Goal: Task Accomplishment & Management: Use online tool/utility

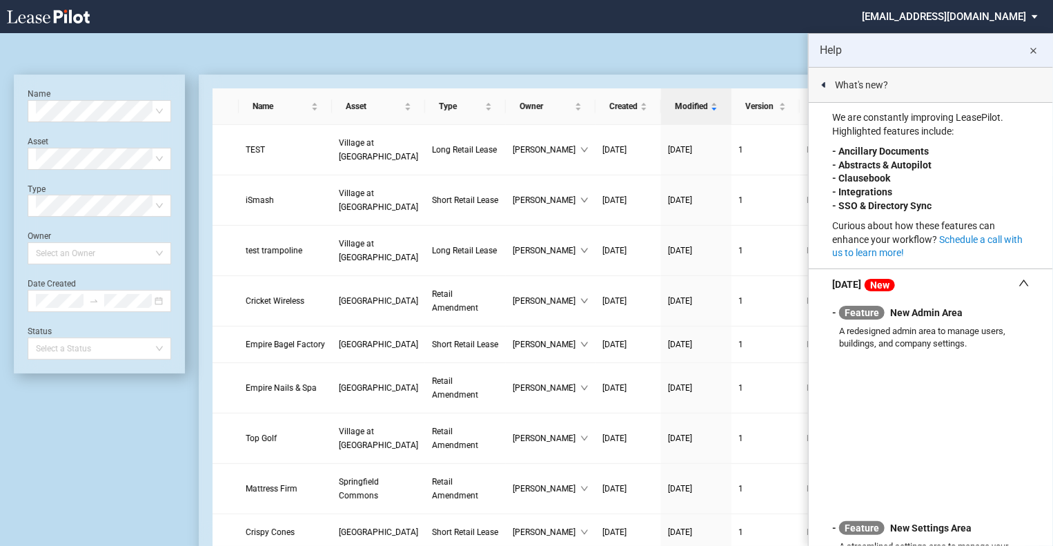
click at [1037, 50] on md-icon "close" at bounding box center [1034, 51] width 17 height 17
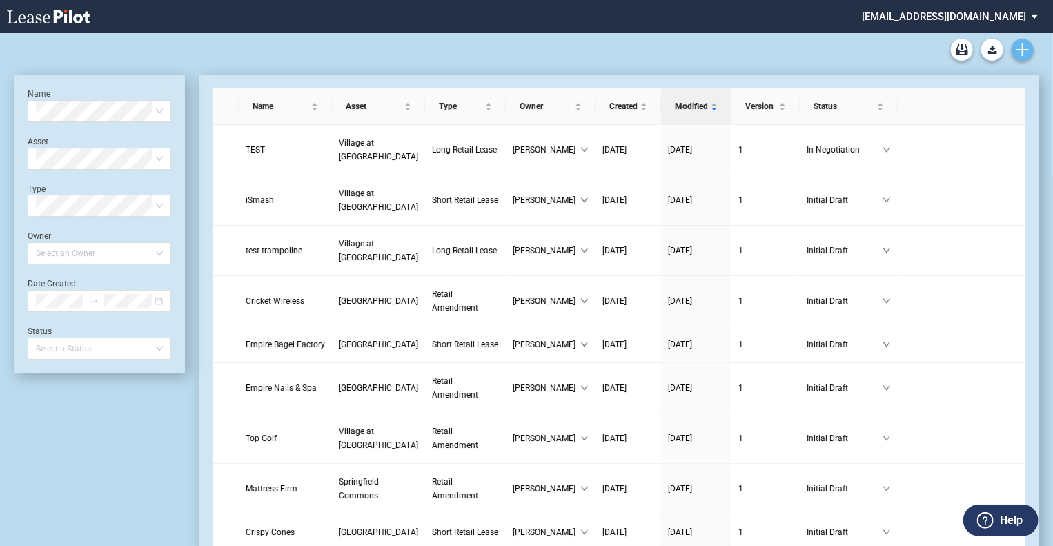
click at [1024, 46] on icon "Create new document" at bounding box center [1023, 49] width 12 height 12
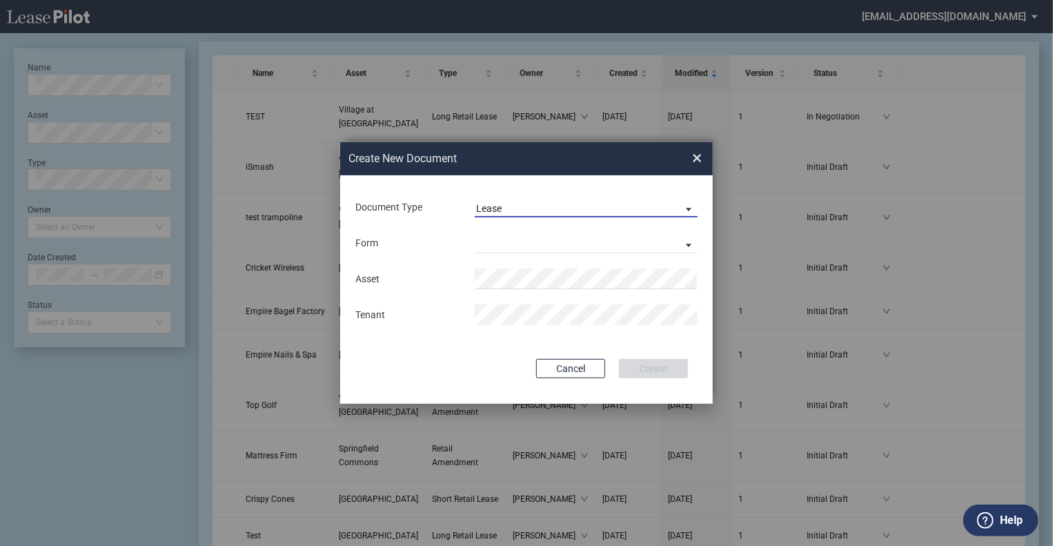
click at [605, 208] on span "Lease" at bounding box center [575, 209] width 198 height 14
click at [534, 204] on md-option "Lease" at bounding box center [587, 208] width 245 height 33
click at [514, 243] on md-select "Long Retail Lease Short Retail Lease" at bounding box center [586, 243] width 223 height 21
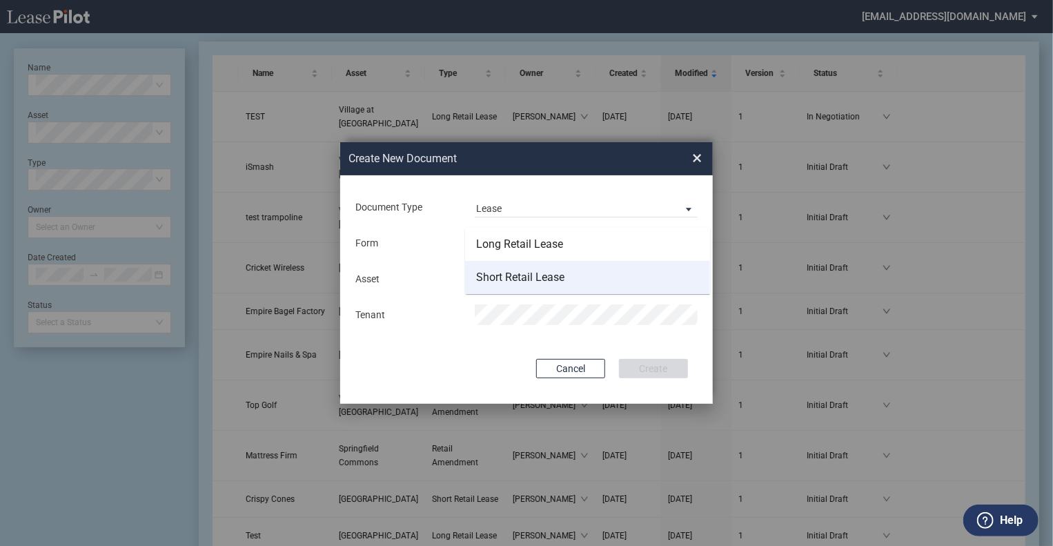
click at [510, 276] on div "Short Retail Lease" at bounding box center [520, 277] width 88 height 15
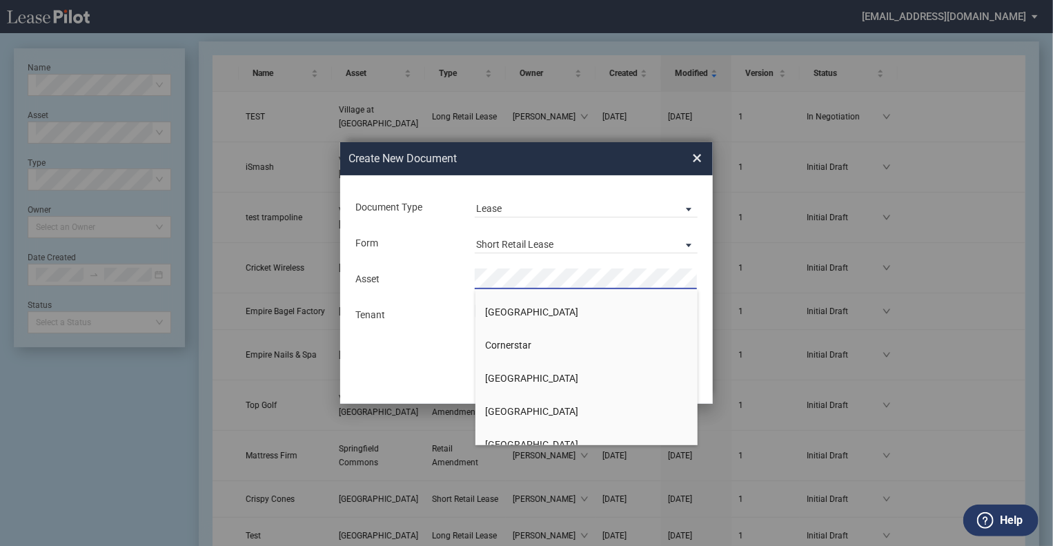
scroll to position [378, 0]
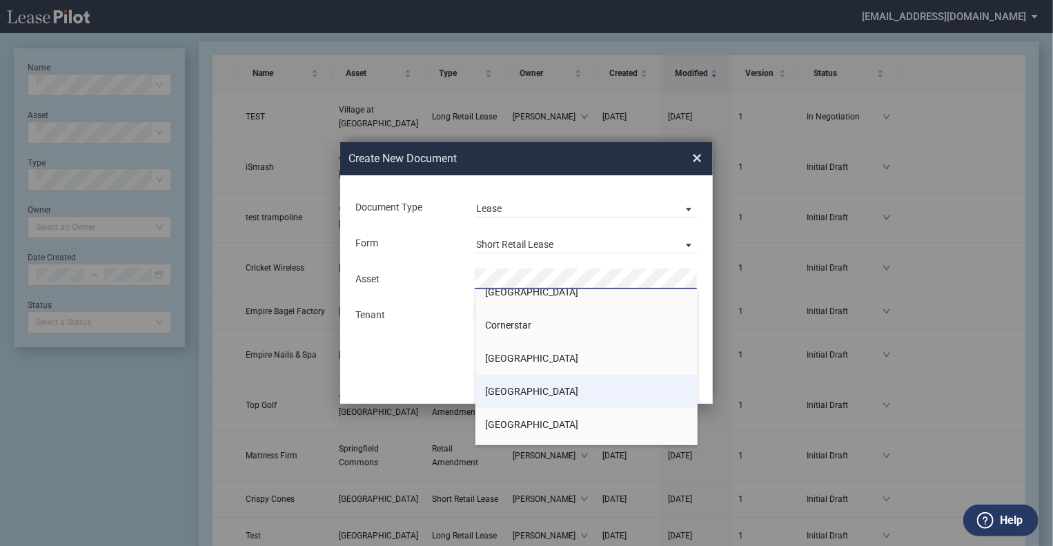
click at [509, 391] on span "[GEOGRAPHIC_DATA]" at bounding box center [532, 391] width 93 height 11
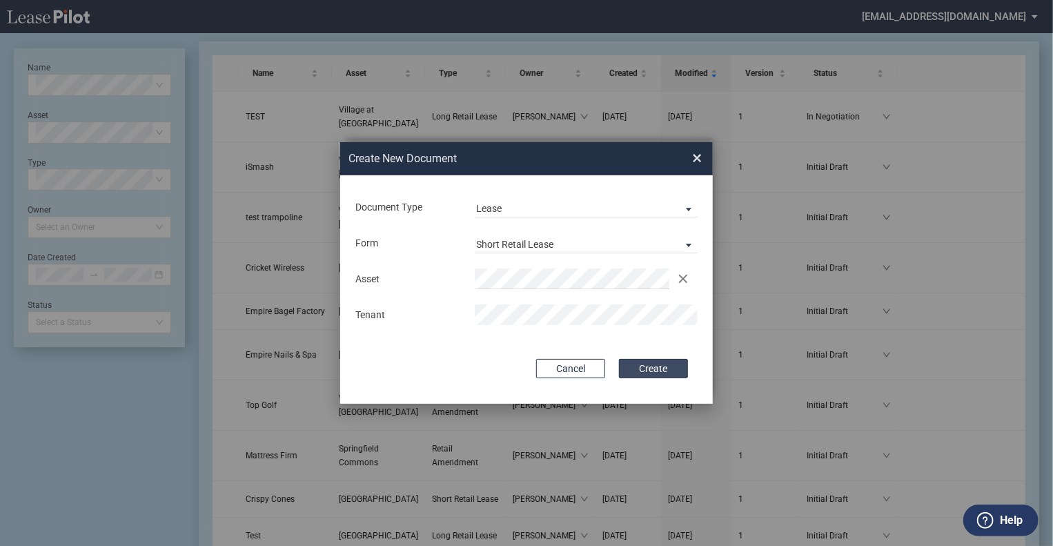
click at [652, 364] on button "Create" at bounding box center [653, 368] width 69 height 19
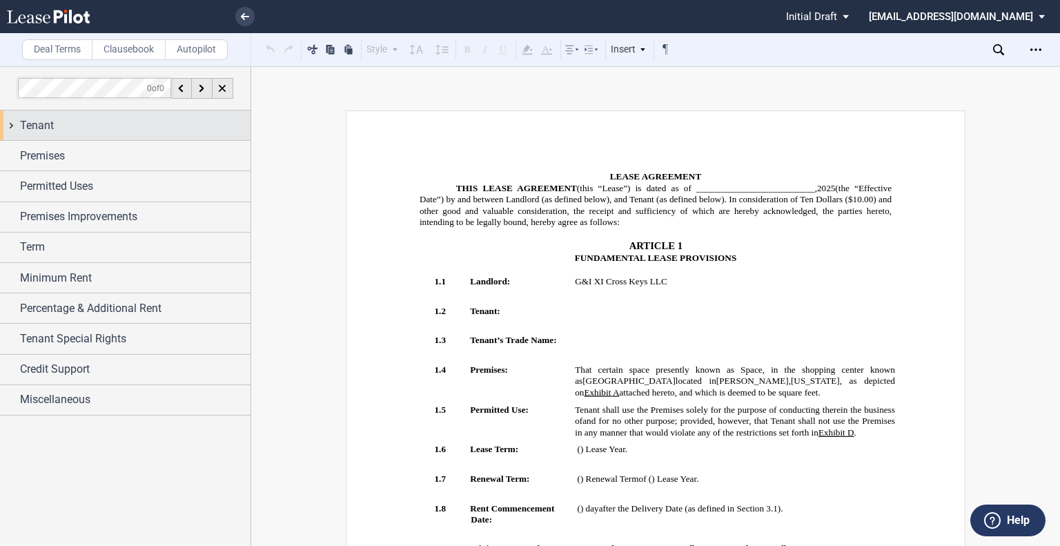
click at [132, 117] on div "Tenant" at bounding box center [135, 125] width 231 height 17
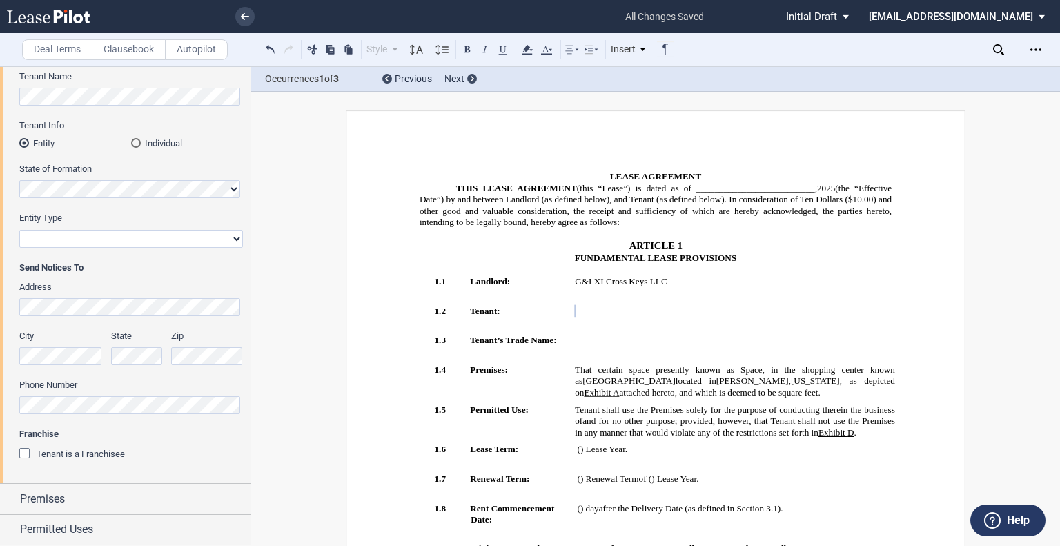
scroll to position [146, 0]
click at [58, 291] on div "Address" at bounding box center [131, 296] width 224 height 35
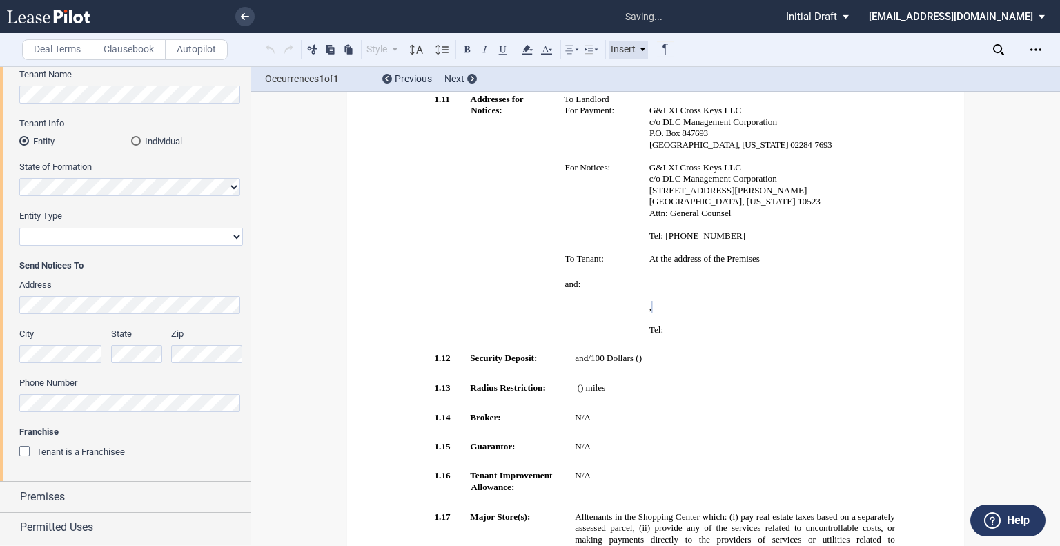
scroll to position [0, 0]
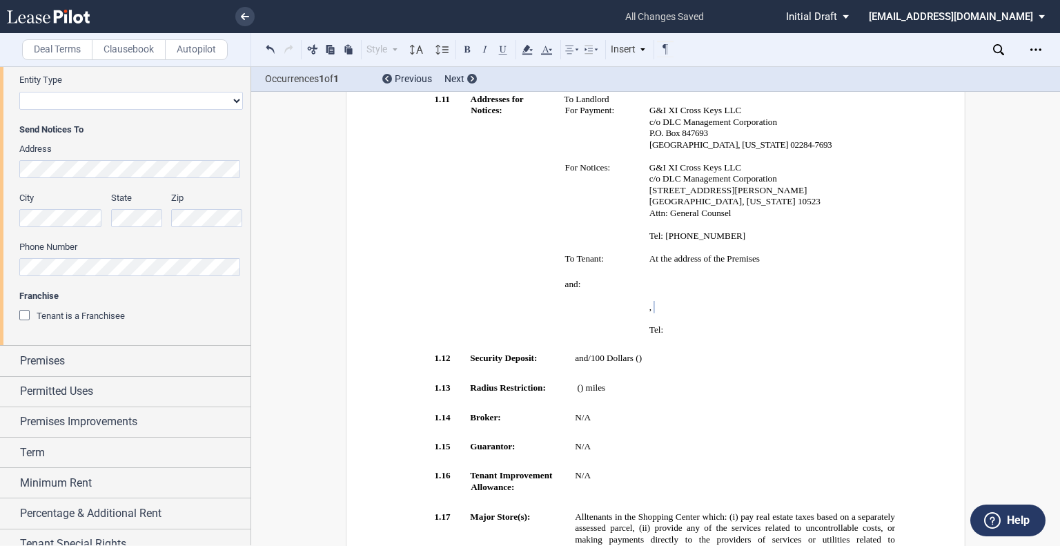
scroll to position [320, 0]
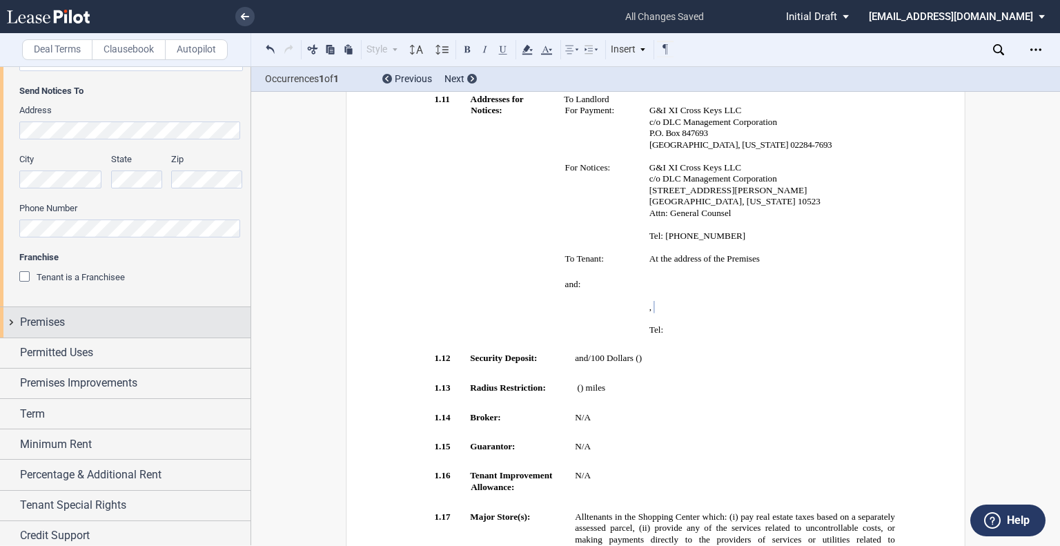
click at [70, 325] on div "Premises" at bounding box center [135, 322] width 231 height 17
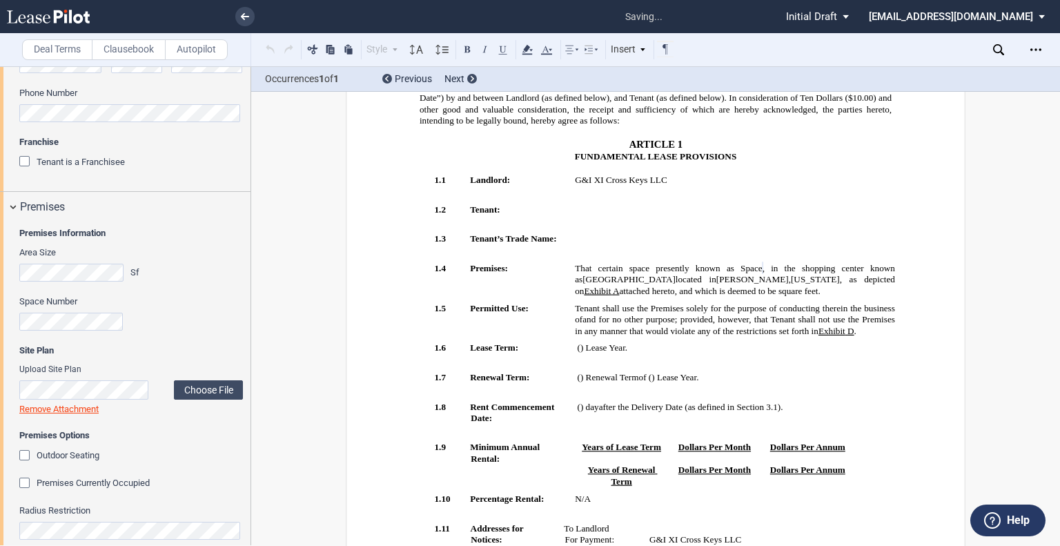
scroll to position [95, 0]
